Goal: Task Accomplishment & Management: Manage account settings

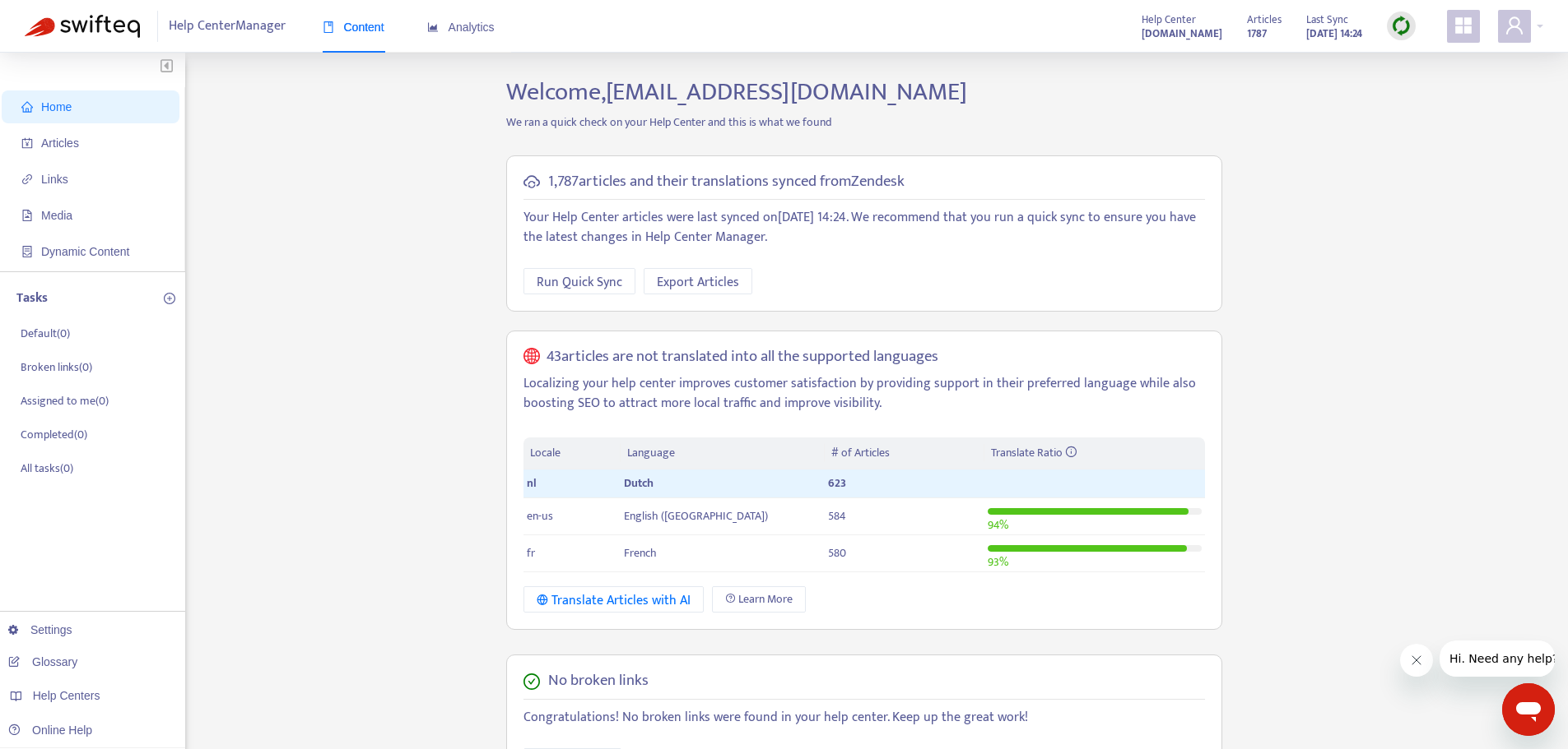
click at [1401, 24] on img at bounding box center [1401, 26] width 20 height 20
click at [1427, 85] on link "Full Sync" at bounding box center [1430, 86] width 59 height 19
click at [87, 172] on span "Links" at bounding box center [93, 180] width 145 height 33
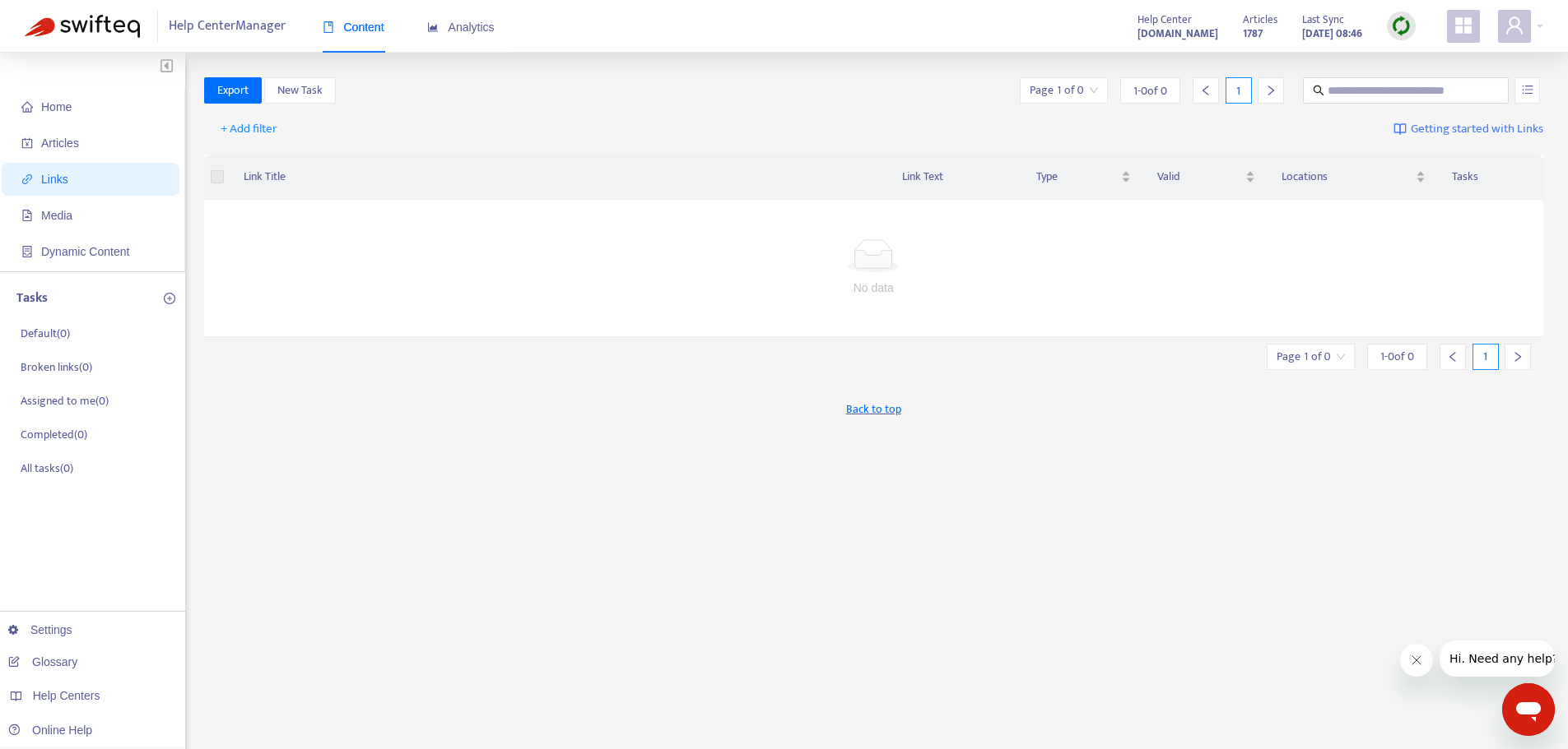
click at [67, 170] on span "Links" at bounding box center [93, 180] width 145 height 33
click at [96, 224] on span "Media" at bounding box center [93, 216] width 145 height 33
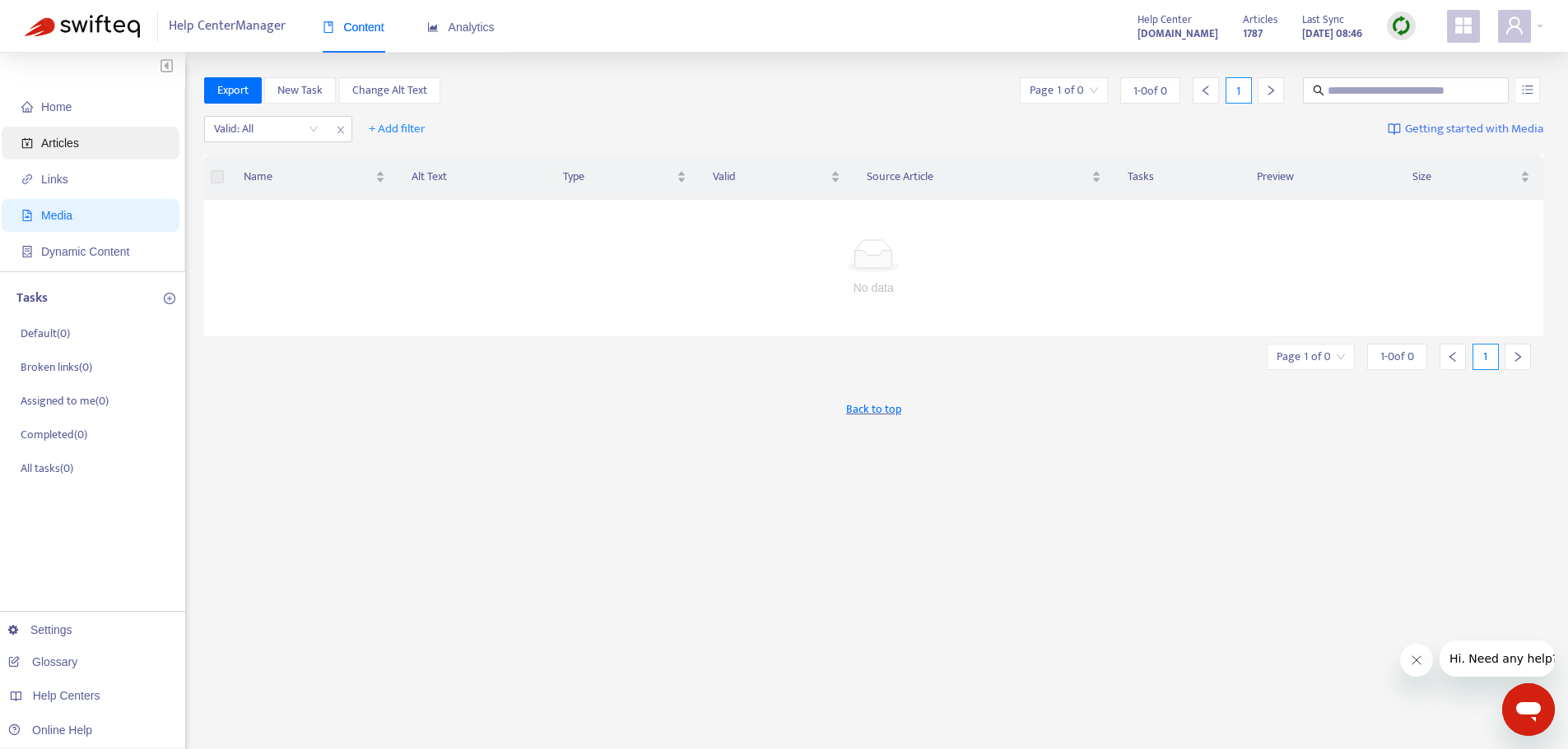
click at [81, 142] on span "Articles" at bounding box center [93, 143] width 145 height 33
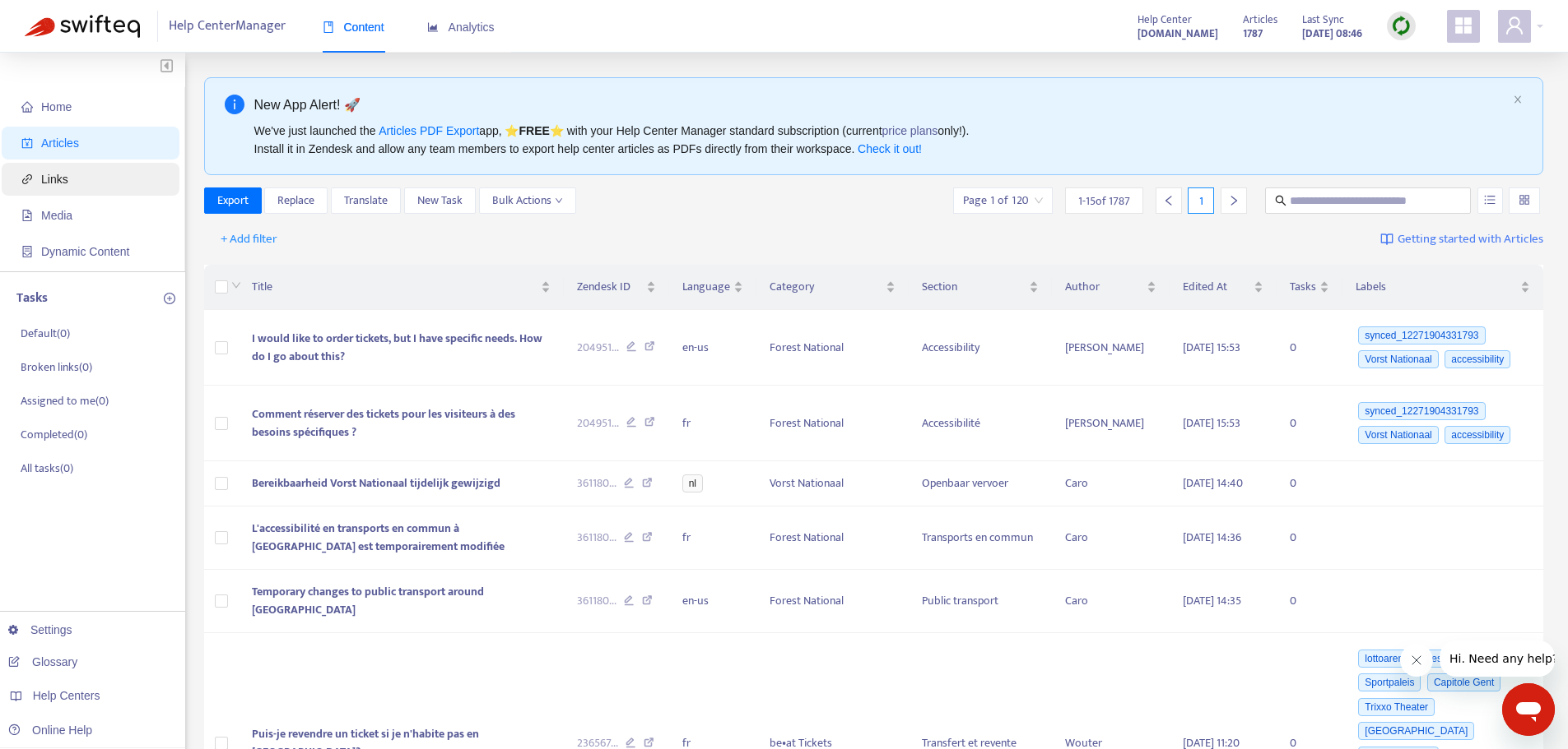
click at [92, 193] on span "Links" at bounding box center [93, 180] width 145 height 33
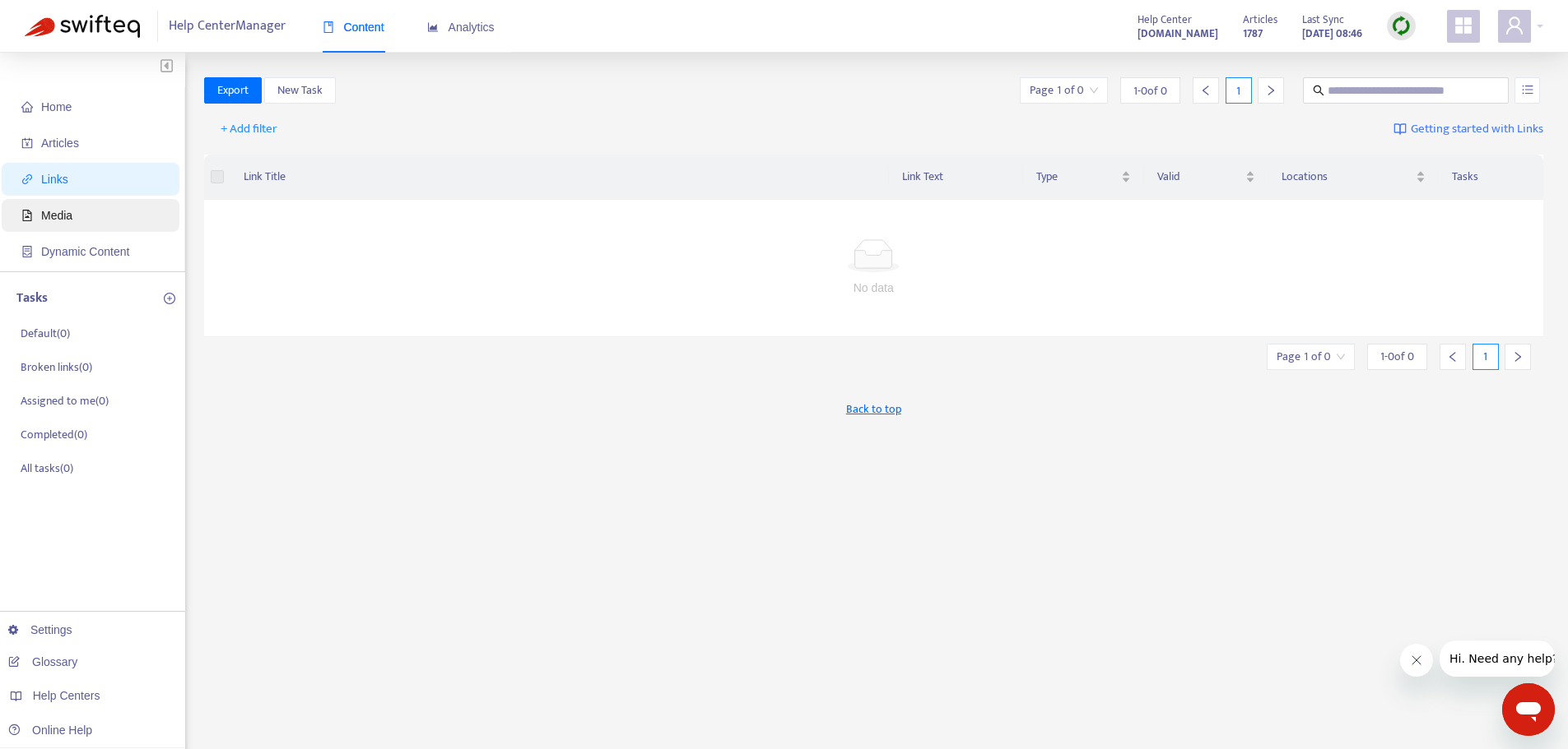
click at [92, 212] on span "Media" at bounding box center [93, 216] width 145 height 33
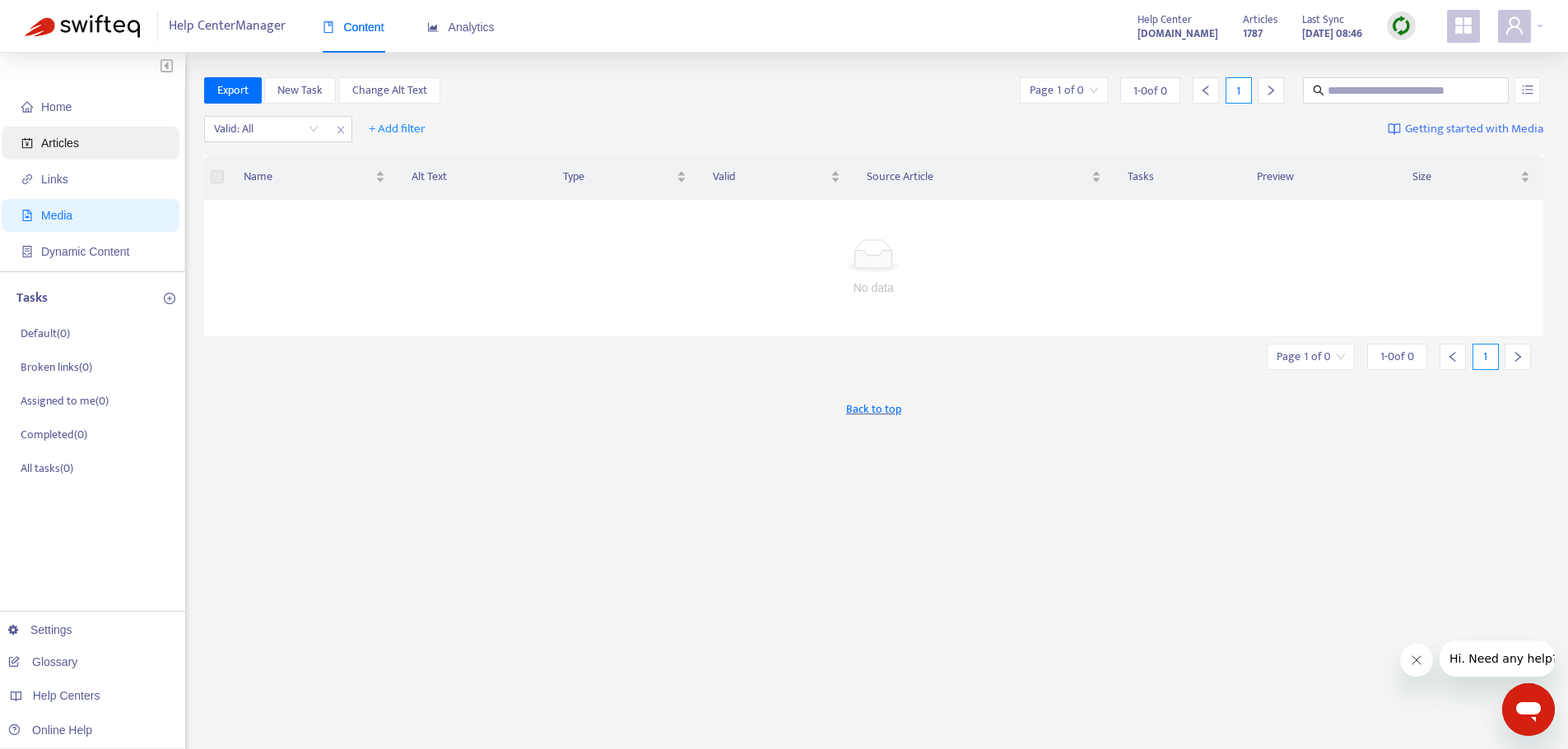
click at [59, 141] on span "Articles" at bounding box center [60, 143] width 38 height 13
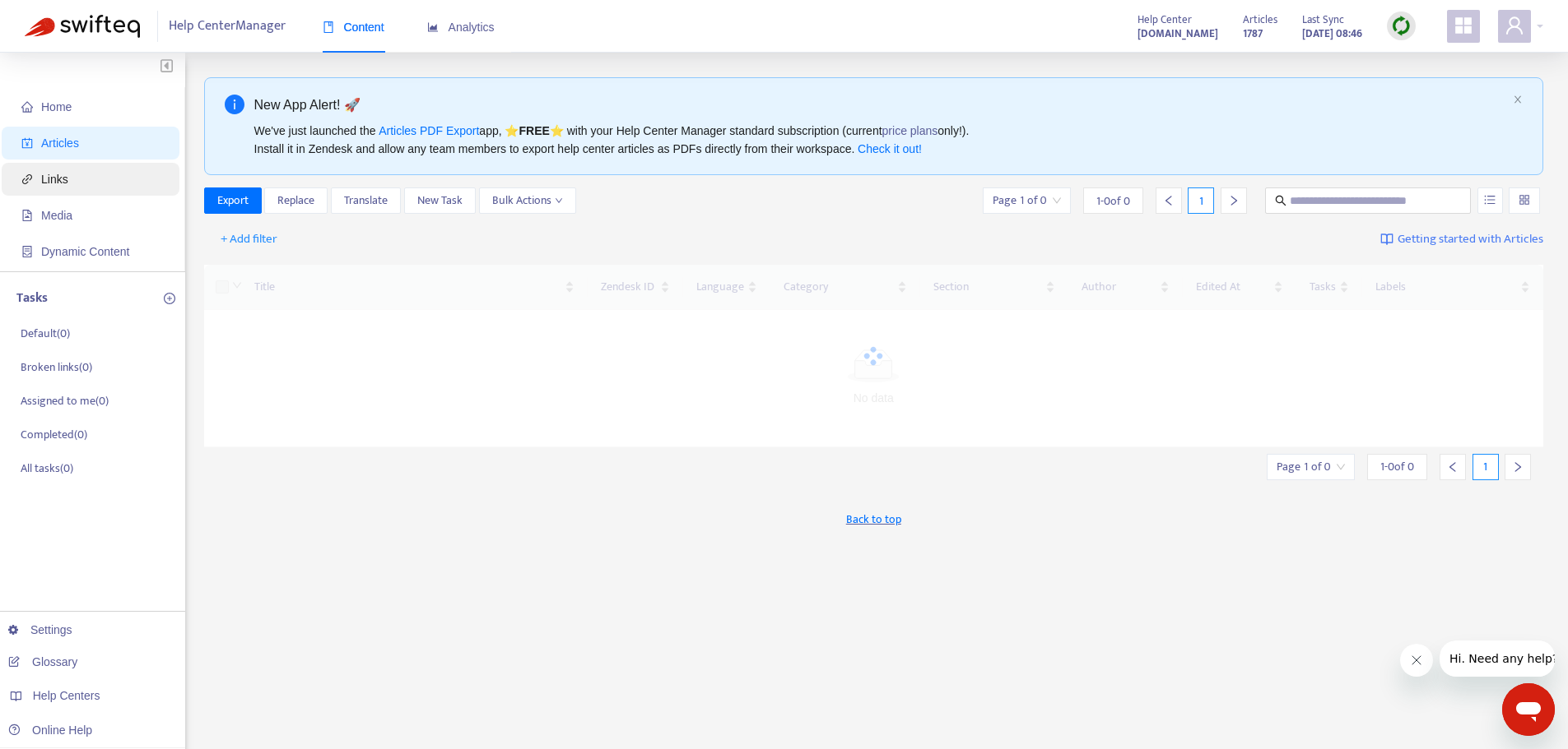
click at [77, 172] on span "Links" at bounding box center [93, 180] width 145 height 33
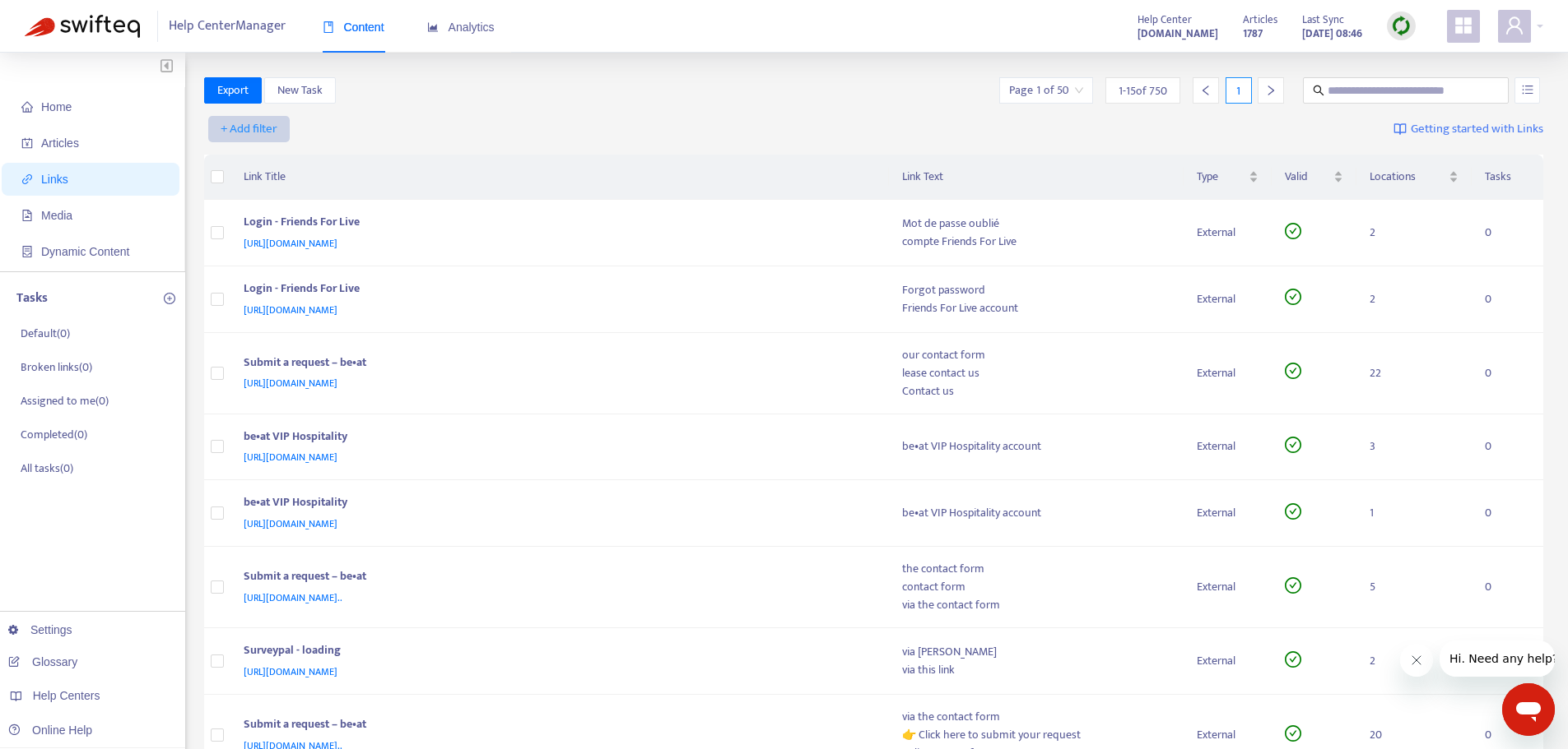
click at [253, 118] on button "+ Add filter" at bounding box center [249, 129] width 81 height 27
click at [243, 246] on span "Valid" at bounding box center [249, 241] width 56 height 18
click at [320, 127] on div "Valid: All" at bounding box center [265, 129] width 123 height 25
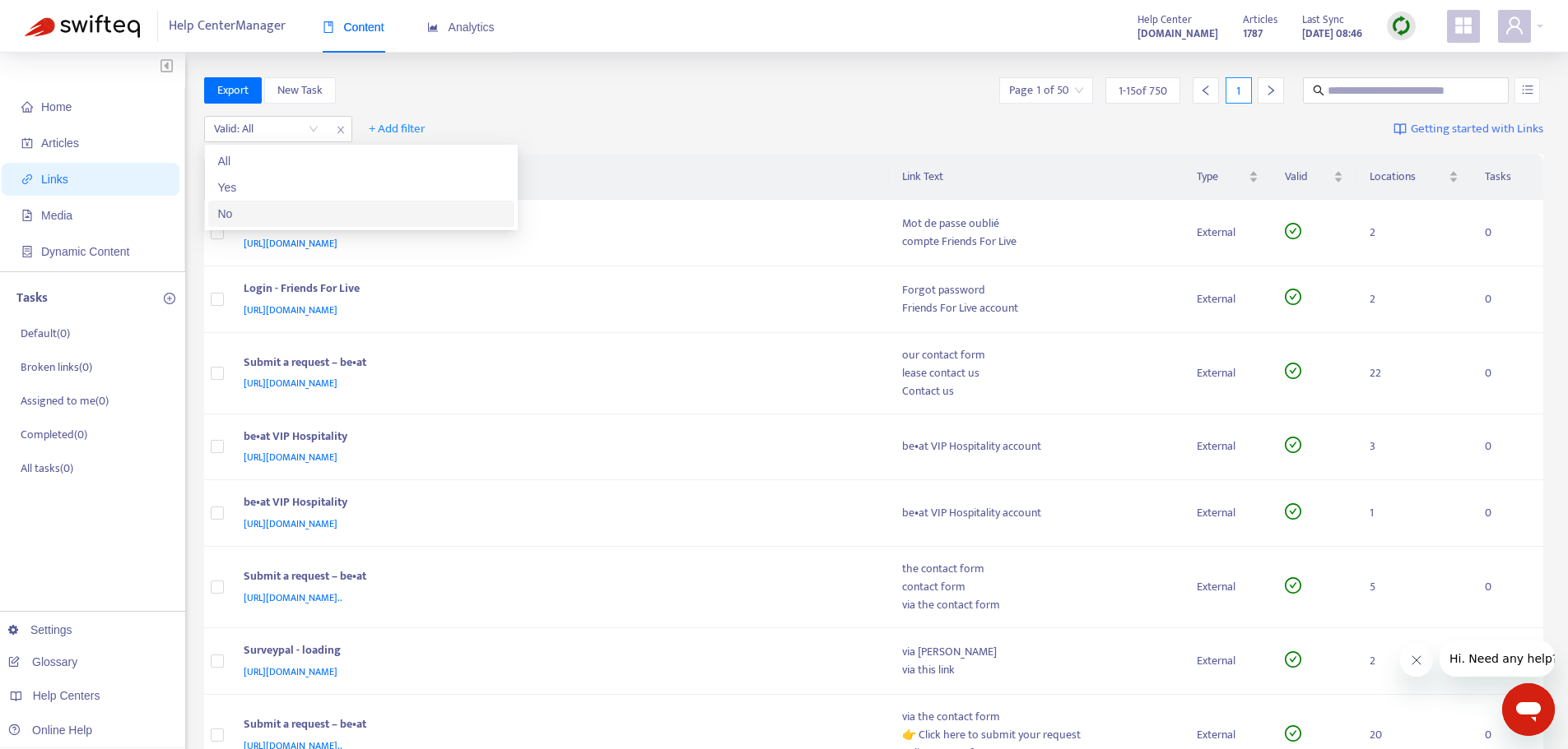
click at [277, 227] on body "Help Center Manager Content Analytics Help Center [DOMAIN_NAME] Articles 1787 L…" at bounding box center [784, 666] width 1568 height 1333
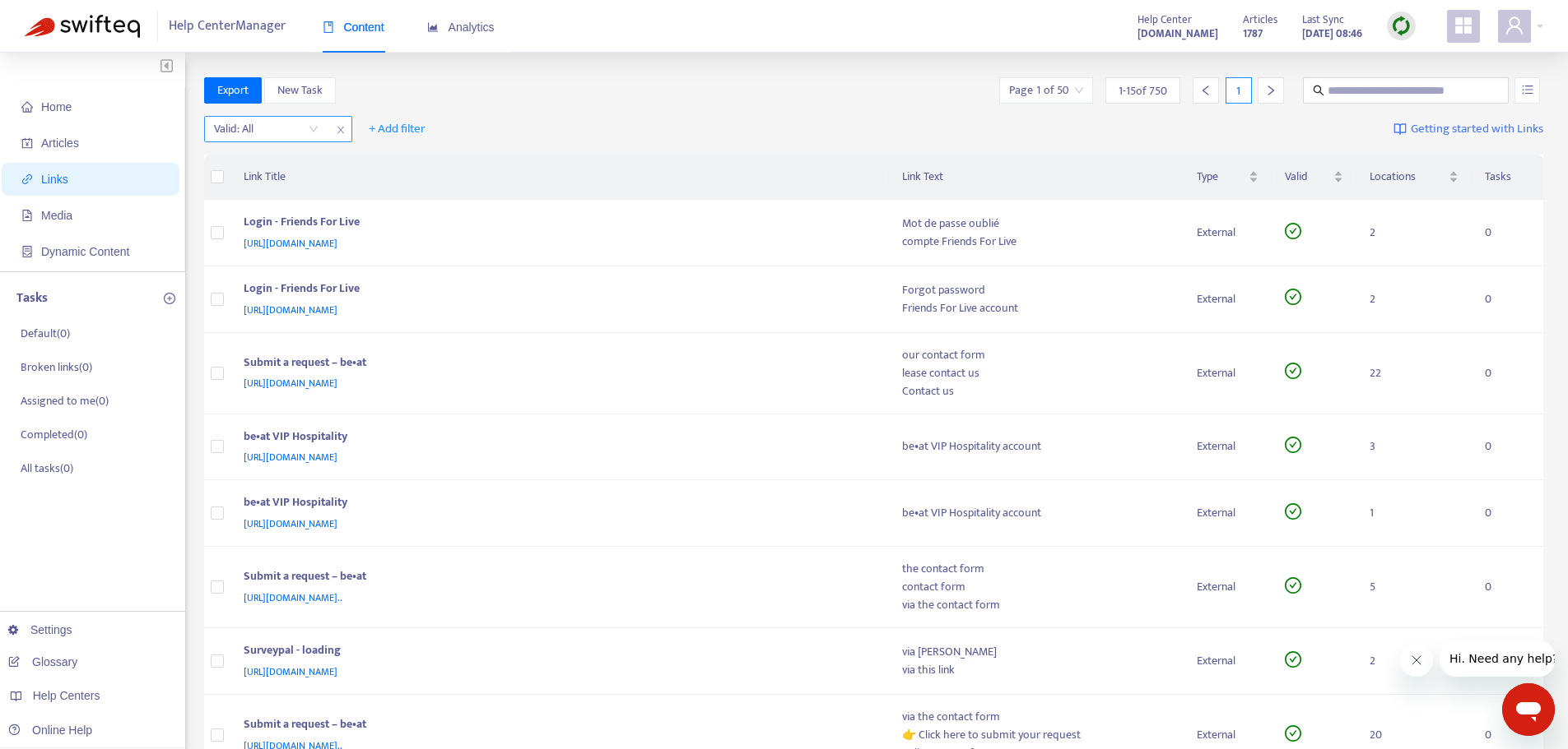
click at [289, 136] on input "search" at bounding box center [265, 129] width 104 height 25
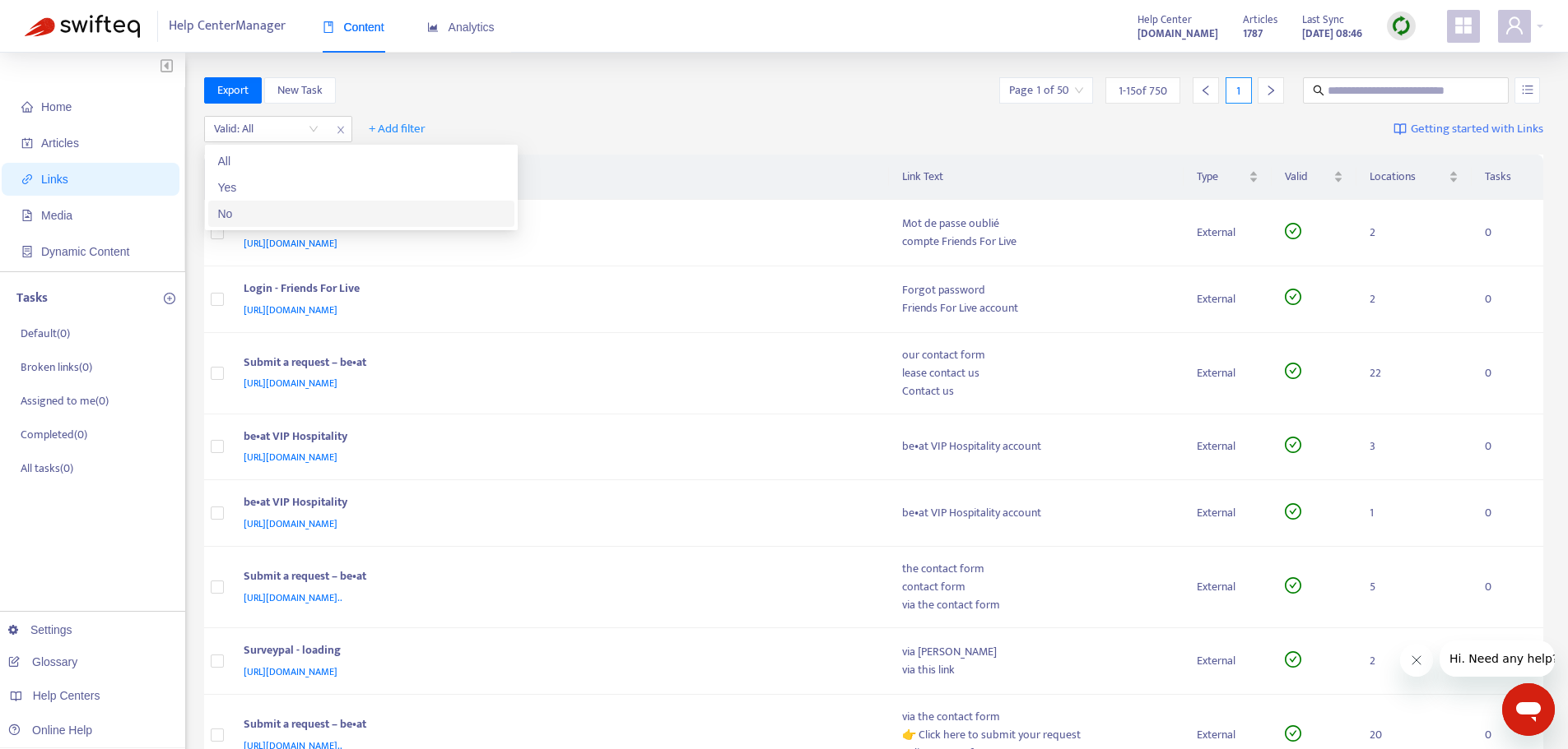
click at [250, 215] on div "No" at bounding box center [361, 214] width 287 height 18
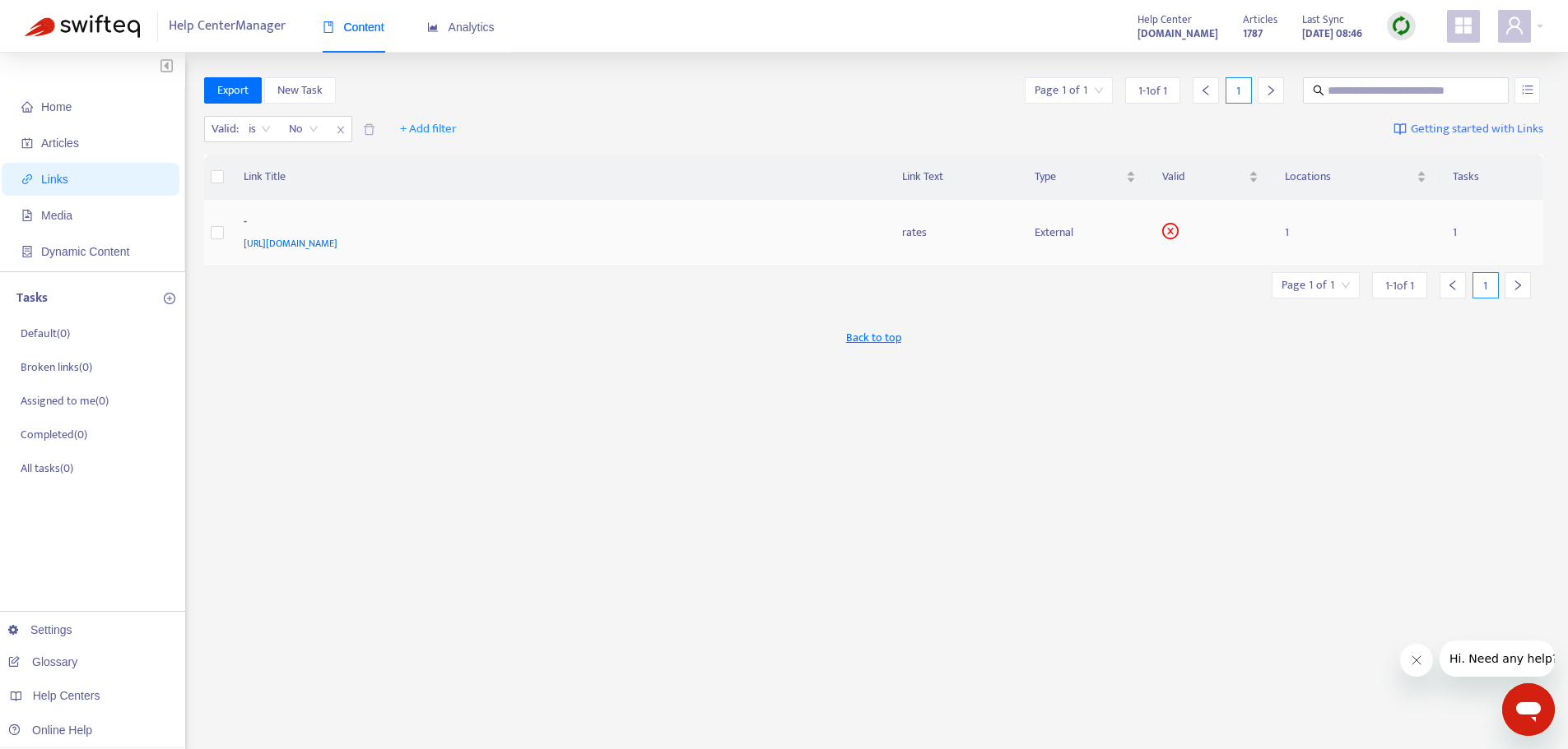
click at [659, 228] on div "-" at bounding box center [556, 223] width 626 height 21
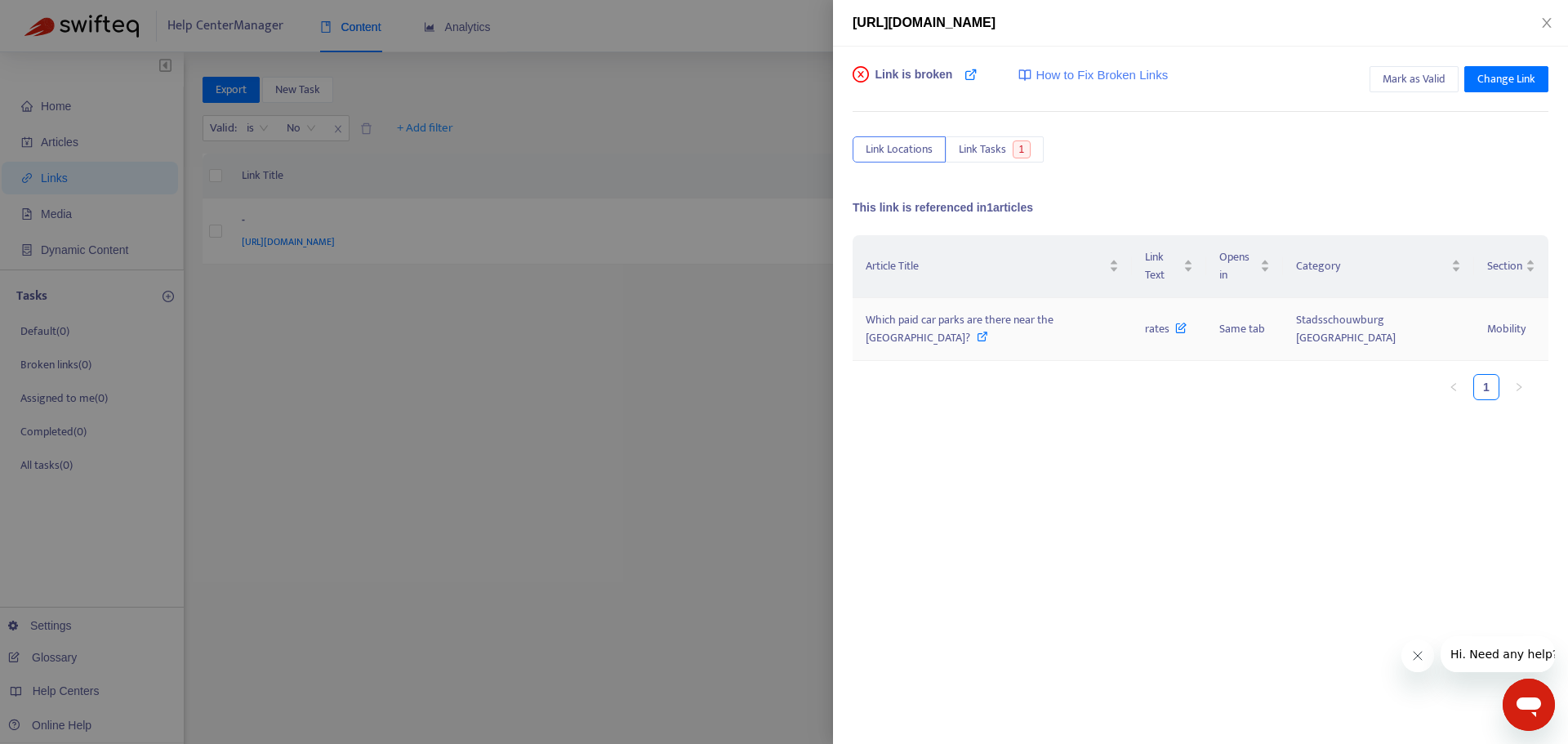
click at [920, 326] on span "Which paid car parks are there near the [GEOGRAPHIC_DATA]?" at bounding box center [959, 329] width 188 height 37
click at [1187, 323] on span "rates" at bounding box center [1166, 329] width 42 height 19
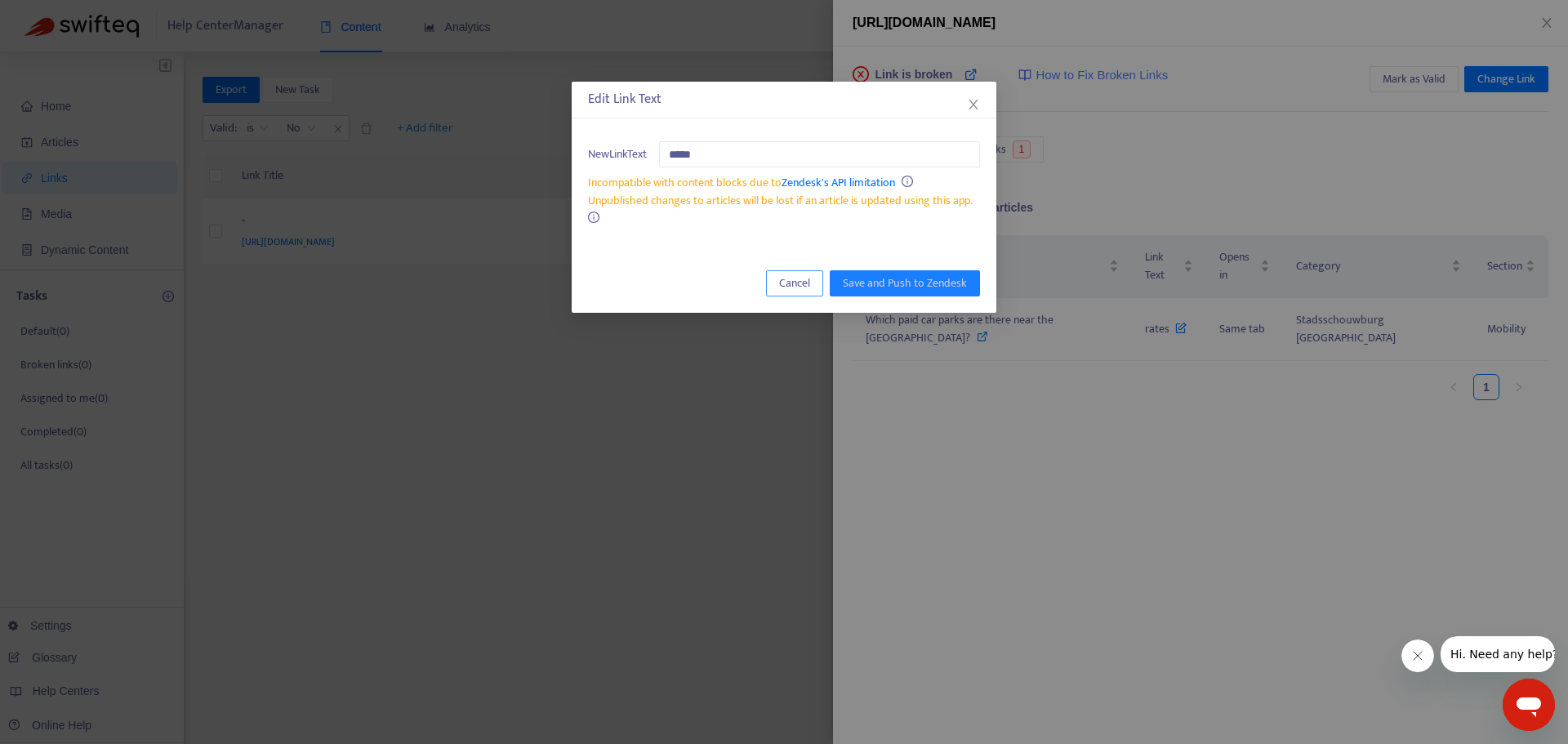
click at [811, 276] on span "Cancel" at bounding box center [795, 284] width 31 height 18
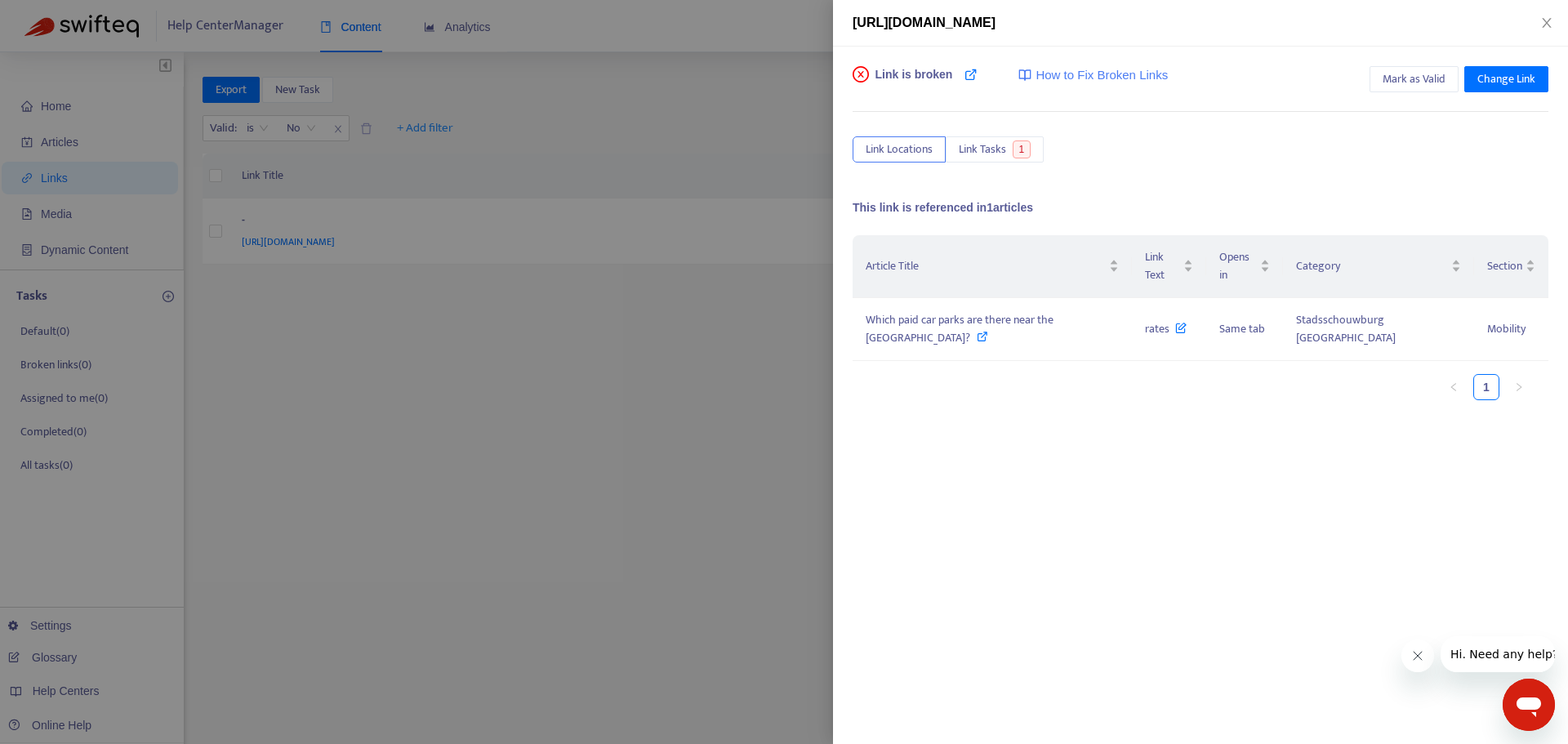
click at [456, 252] on div at bounding box center [784, 372] width 1568 height 744
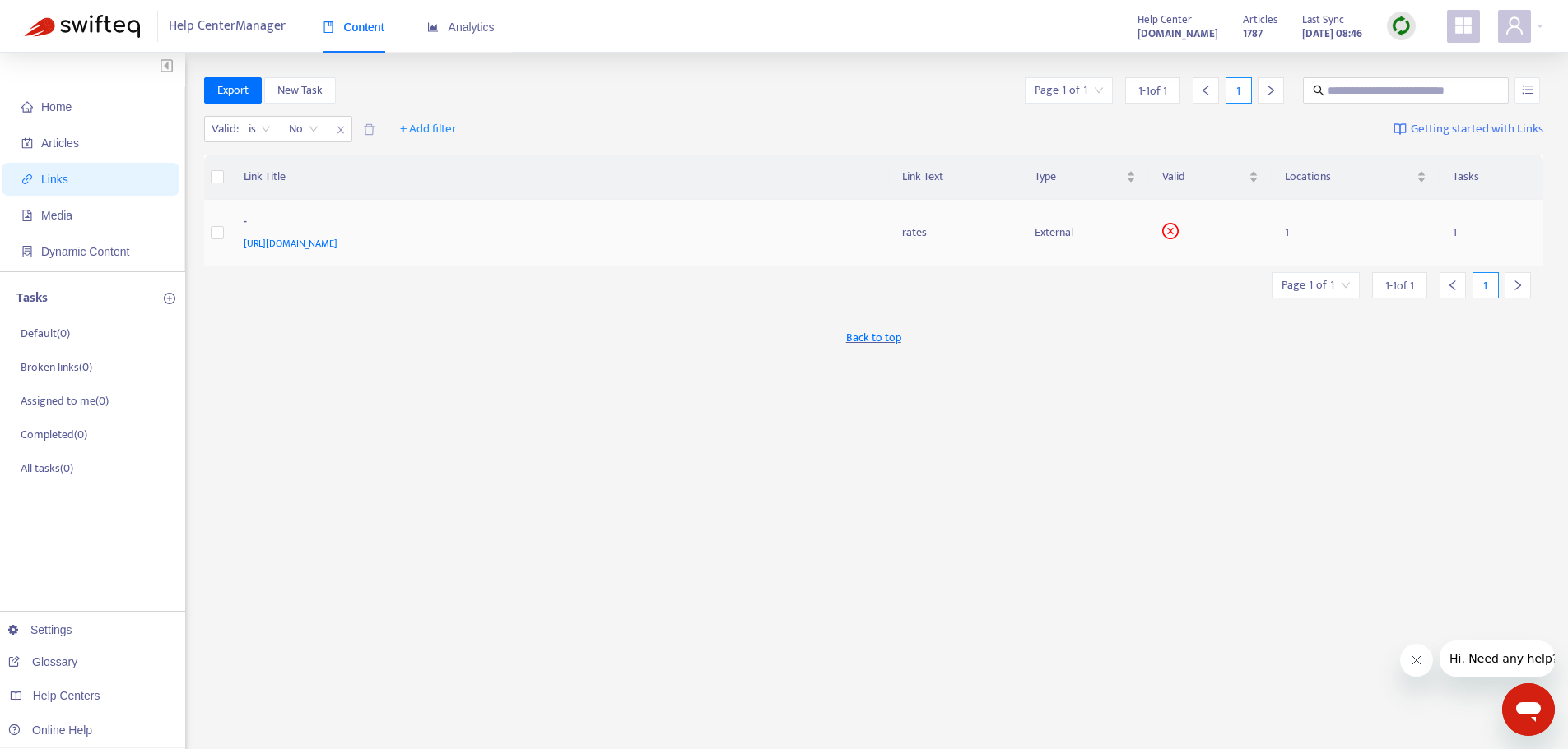
click at [337, 236] on span "[URL][DOMAIN_NAME]" at bounding box center [290, 243] width 94 height 17
click at [596, 231] on div "-" at bounding box center [556, 223] width 626 height 21
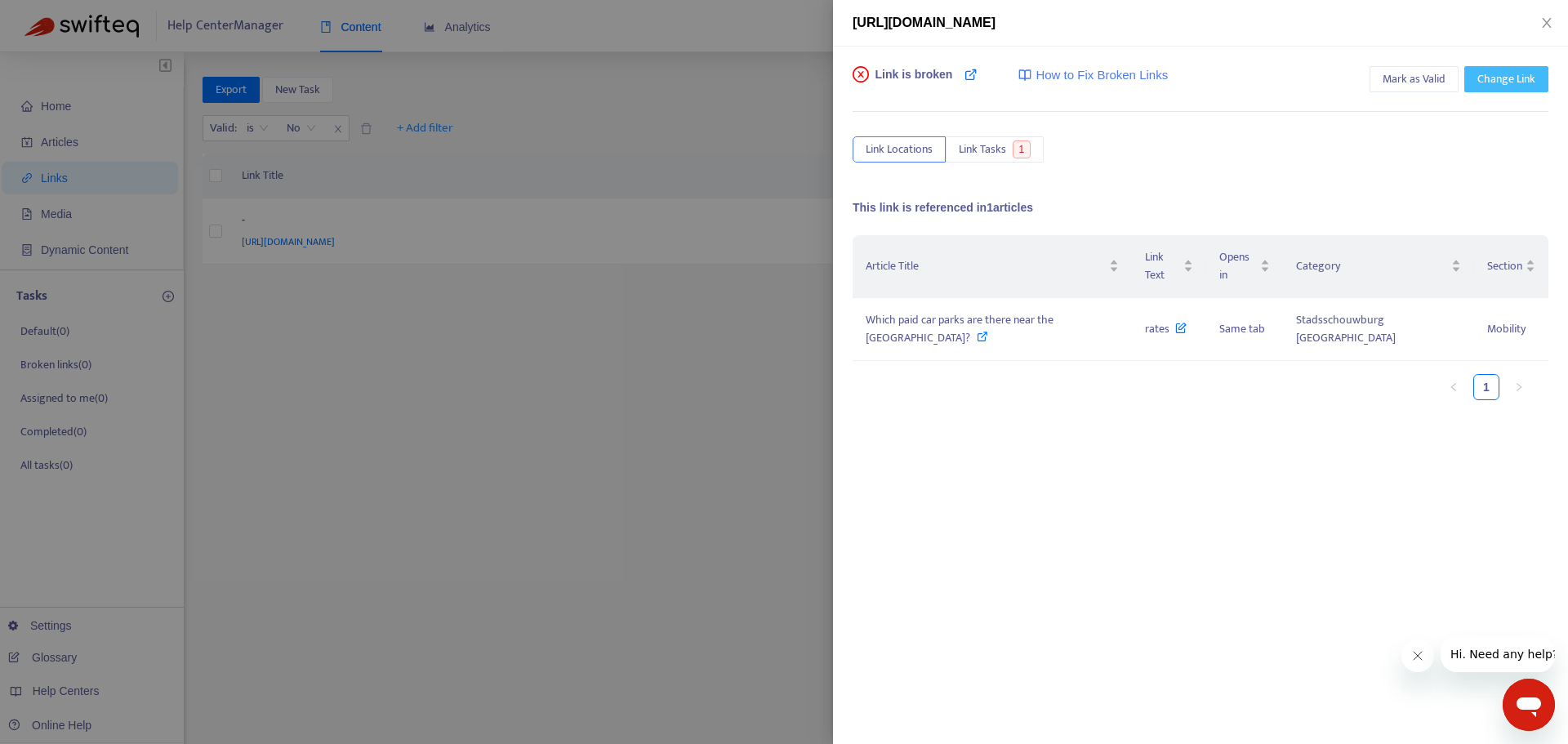
click at [1489, 78] on span "Change Link" at bounding box center [1506, 80] width 58 height 18
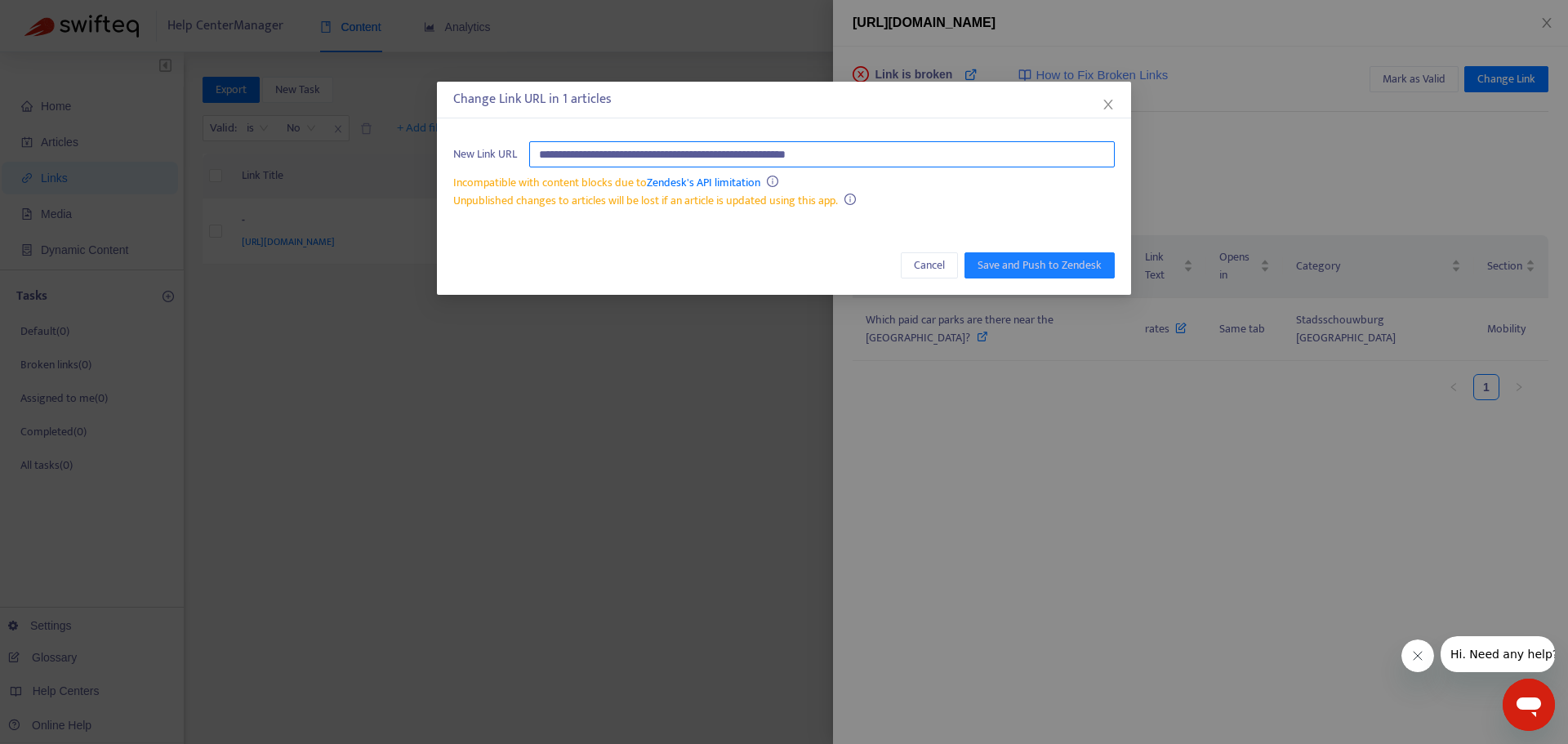
click at [867, 156] on input "**********" at bounding box center [822, 154] width 585 height 27
paste input "****"
type input "**********"
click at [1041, 256] on span "Save and Push to Zendesk" at bounding box center [1040, 265] width 124 height 18
